Goal: Task Accomplishment & Management: Manage account settings

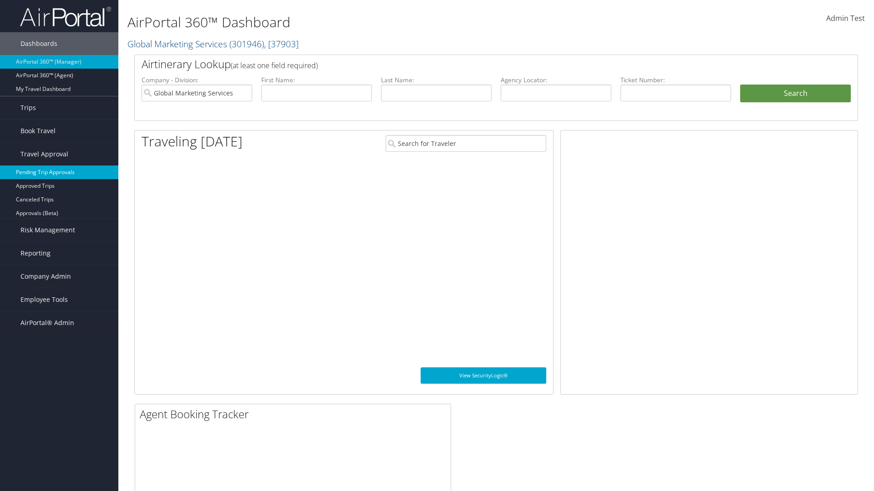
click at [59, 172] on link "Pending Trip Approvals" at bounding box center [59, 173] width 118 height 14
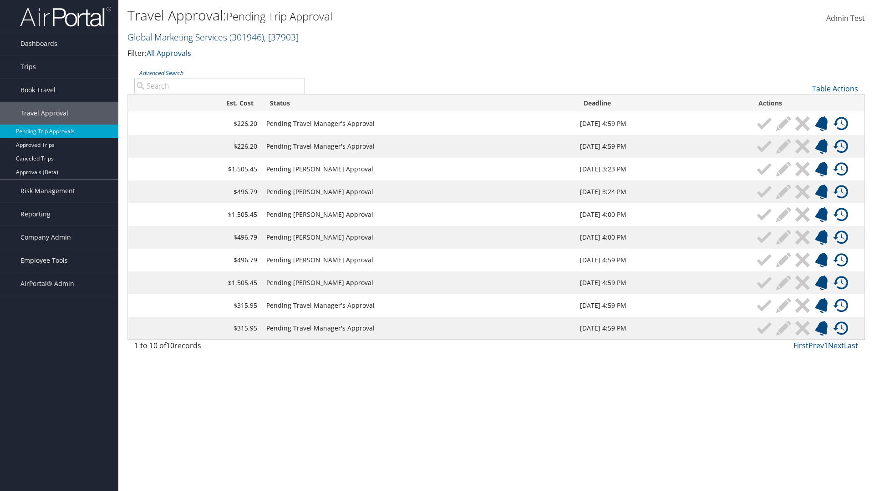
click at [176, 37] on link "Global Marketing Services ( 301946 ) , [ 37903 ]" at bounding box center [212, 37] width 171 height 12
click at [0, 0] on input "search" at bounding box center [0, 0] width 0 height 0
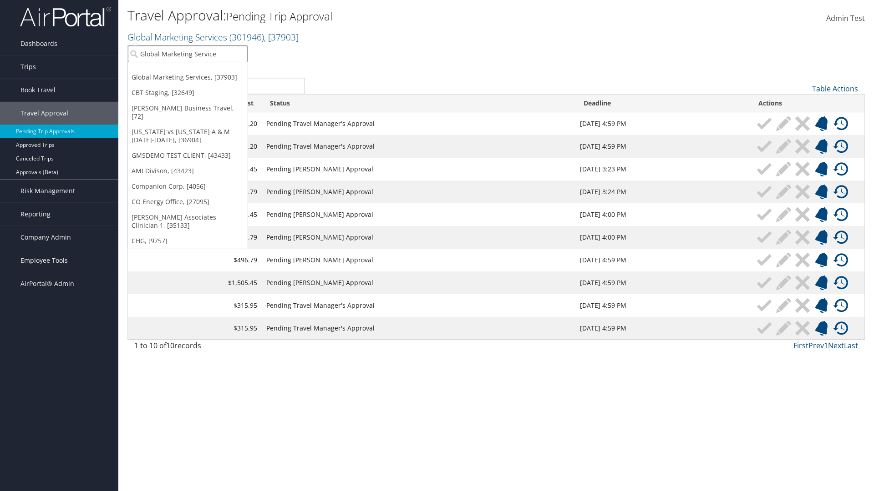
type input "Global Marketing Services"
click at [196, 79] on div "Account" at bounding box center [196, 79] width 146 height 8
